Goal: Information Seeking & Learning: Learn about a topic

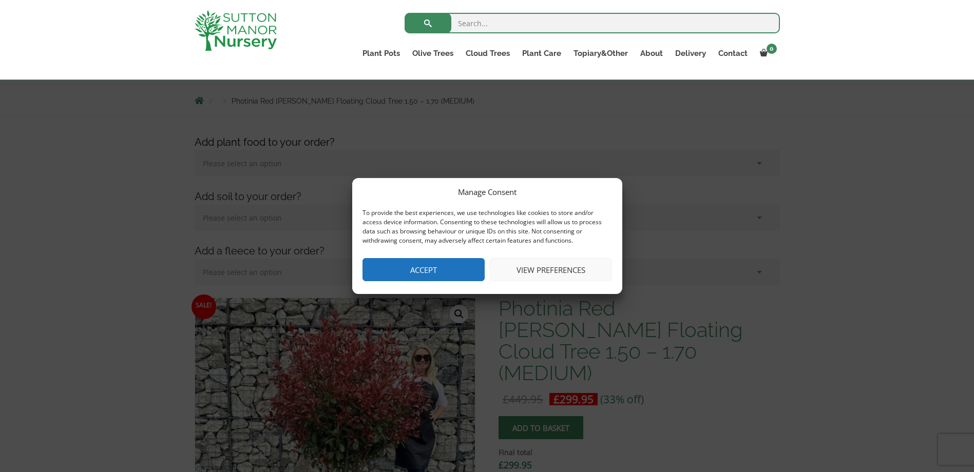
click at [426, 270] on button "Accept" at bounding box center [423, 269] width 122 height 23
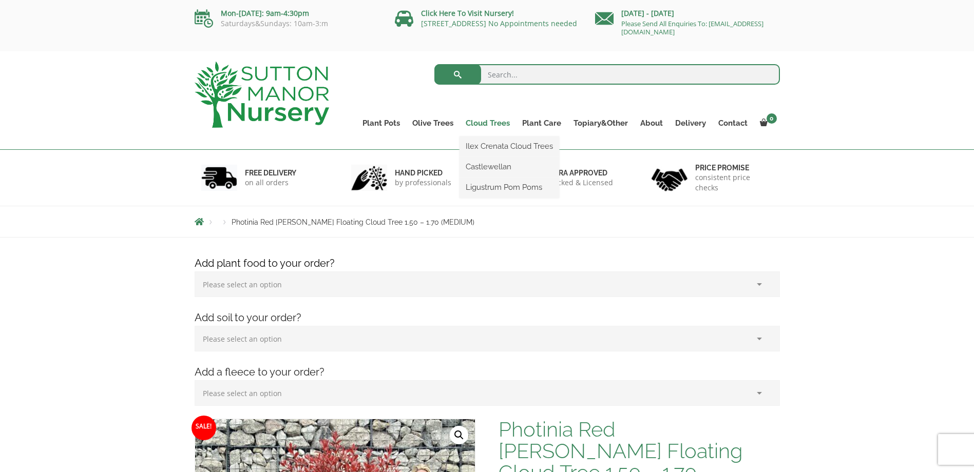
click at [492, 124] on link "Cloud Trees" at bounding box center [487, 123] width 56 height 14
click at [492, 123] on link "Cloud Trees" at bounding box center [487, 123] width 56 height 14
click at [494, 145] on link "Ilex Crenata Cloud Trees" at bounding box center [509, 146] width 100 height 15
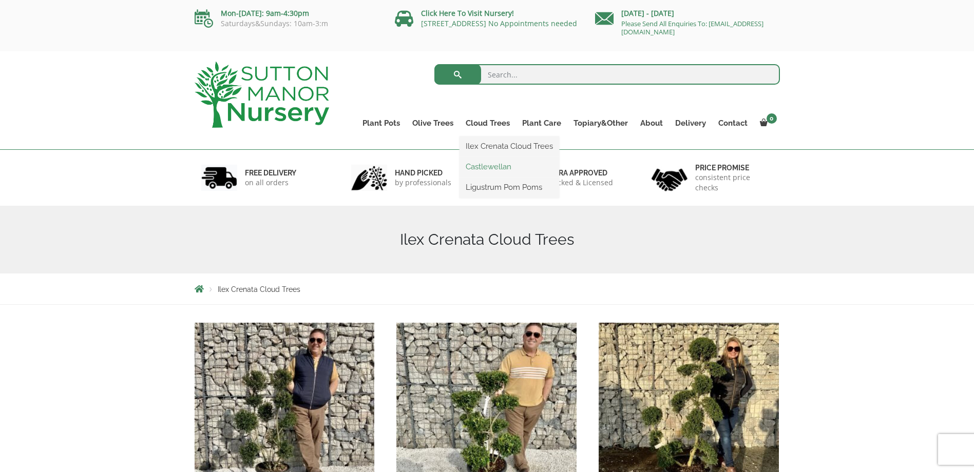
click at [497, 161] on link "Castlewellan" at bounding box center [509, 166] width 100 height 15
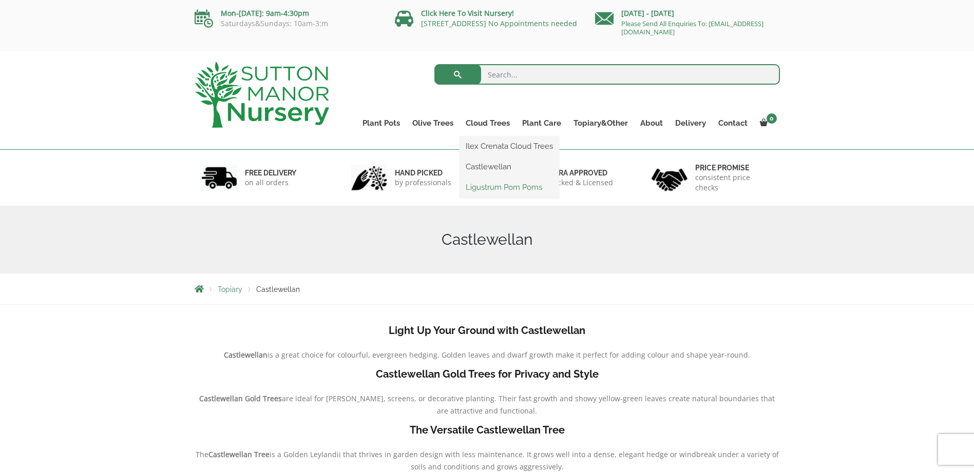
click at [495, 184] on link "Ligustrum Pom Poms" at bounding box center [509, 187] width 100 height 15
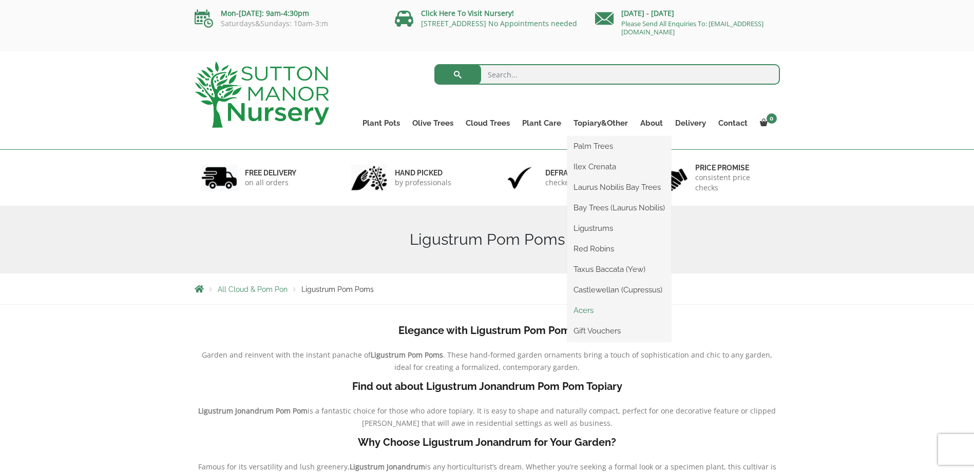
click at [592, 309] on link "Acers" at bounding box center [619, 310] width 104 height 15
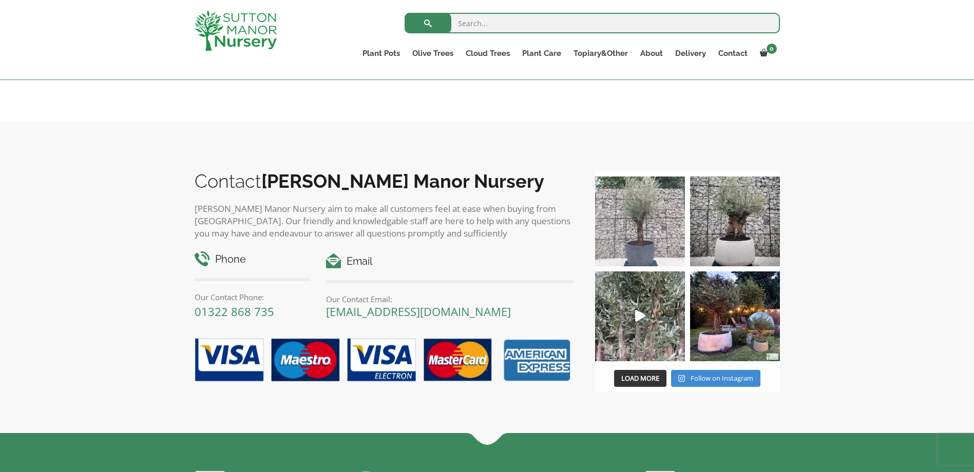
scroll to position [651, 0]
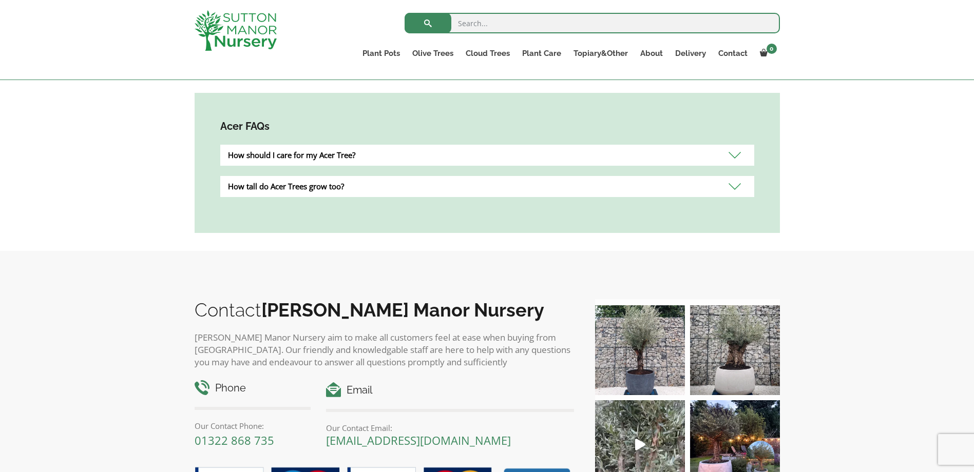
scroll to position [831, 0]
